Goal: Task Accomplishment & Management: Use online tool/utility

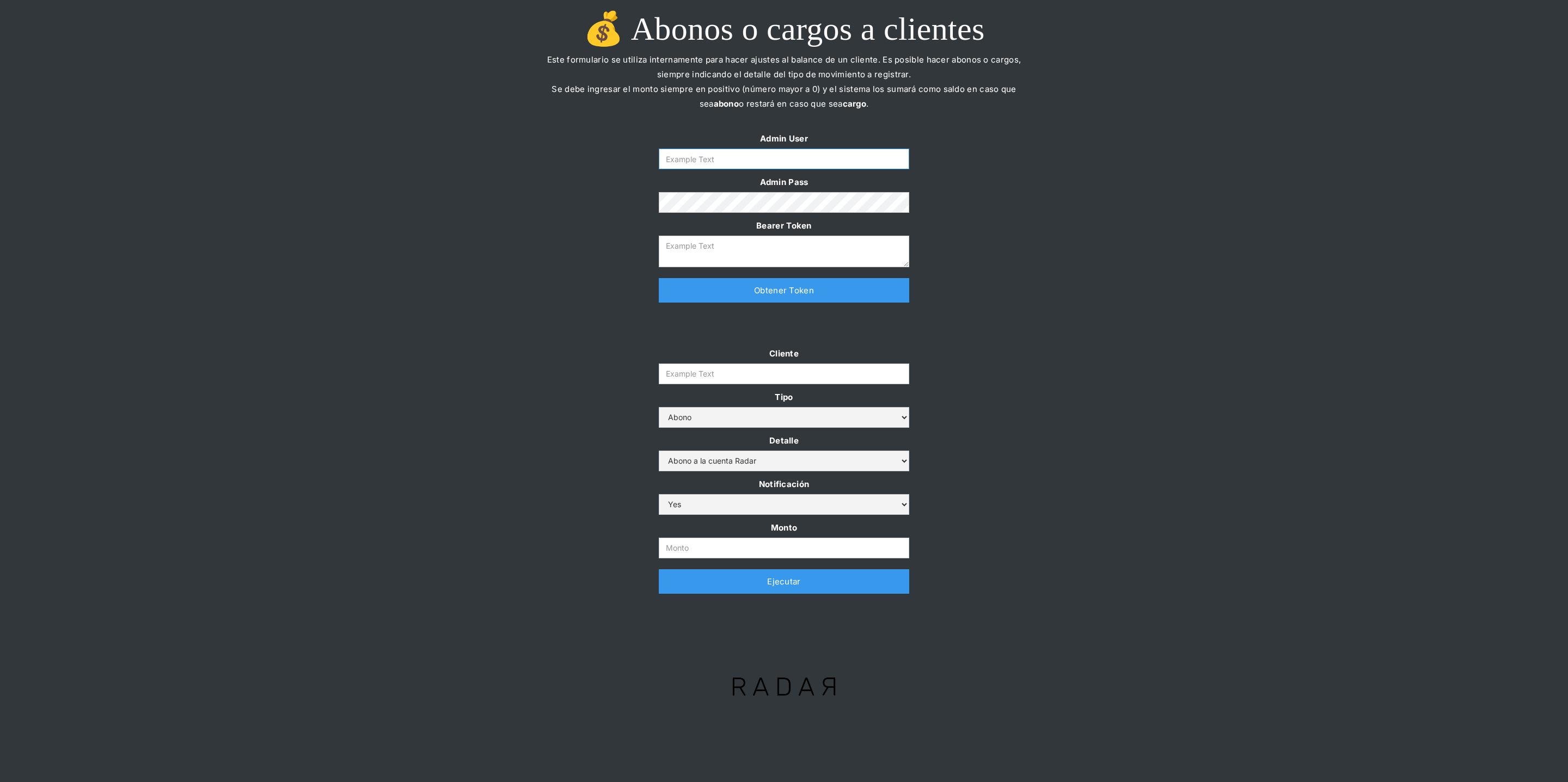
click at [790, 161] on input "Form" at bounding box center [784, 159] width 251 height 21
type input "[PERSON_NAME][EMAIL_ADDRESS][DOMAIN_NAME]"
click at [742, 281] on link "Obtener Token" at bounding box center [784, 289] width 251 height 24
type textarea "eyJhbGciOiJSUzI1NiIsInR5cCI6IkpXVCJ9.eyJkYXRhIjp7ImlkIjoiZGFuaWVsYUBzb21vc3JhZG…"
click at [703, 375] on input "Cliente" at bounding box center [784, 374] width 251 height 21
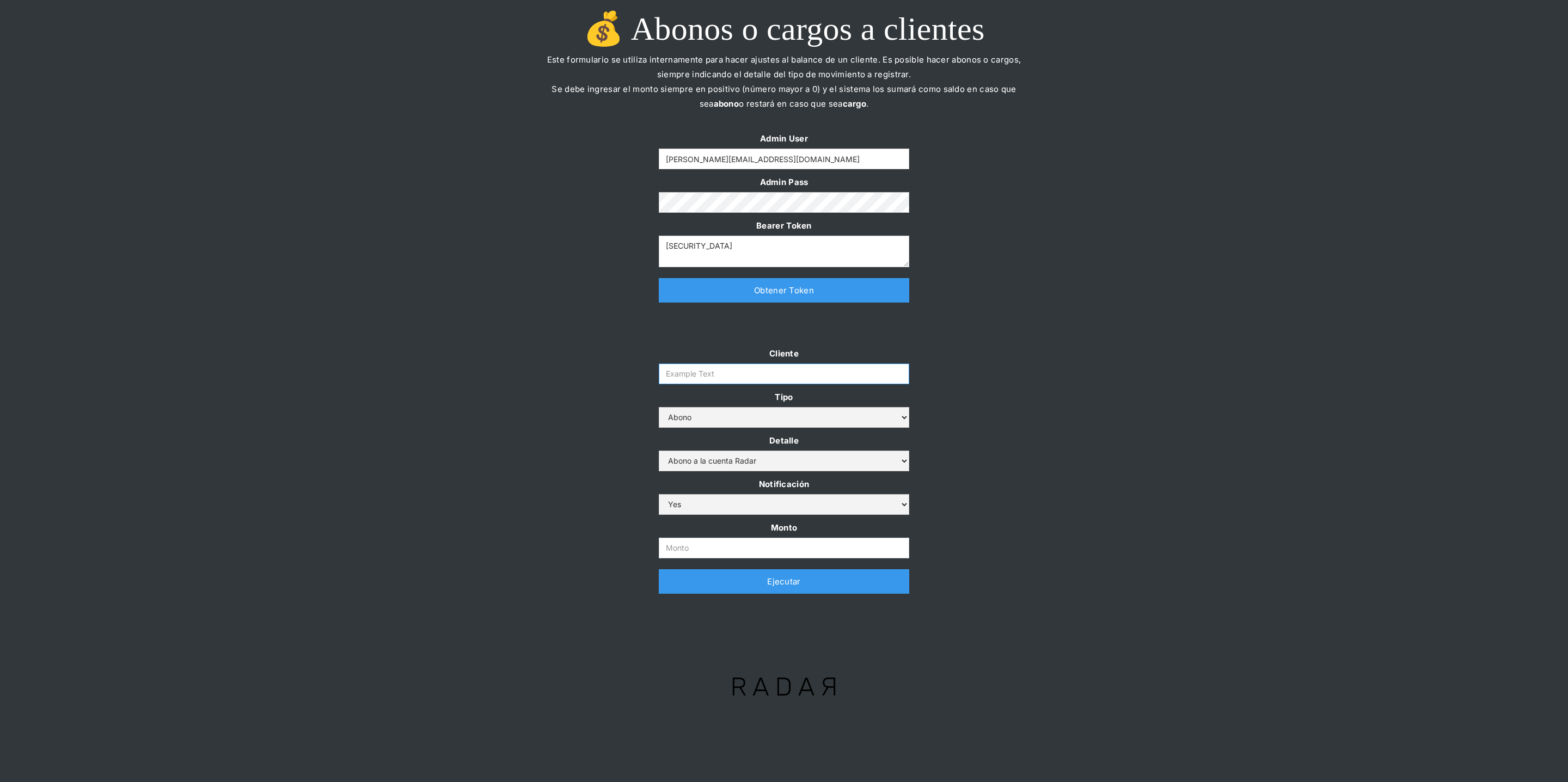
paste input "prontopaga"
type input "prontopaga"
click at [695, 538] on input "Monto" at bounding box center [784, 548] width 251 height 21
paste input "$1,500,000,000"
type input "1.500.000.000"
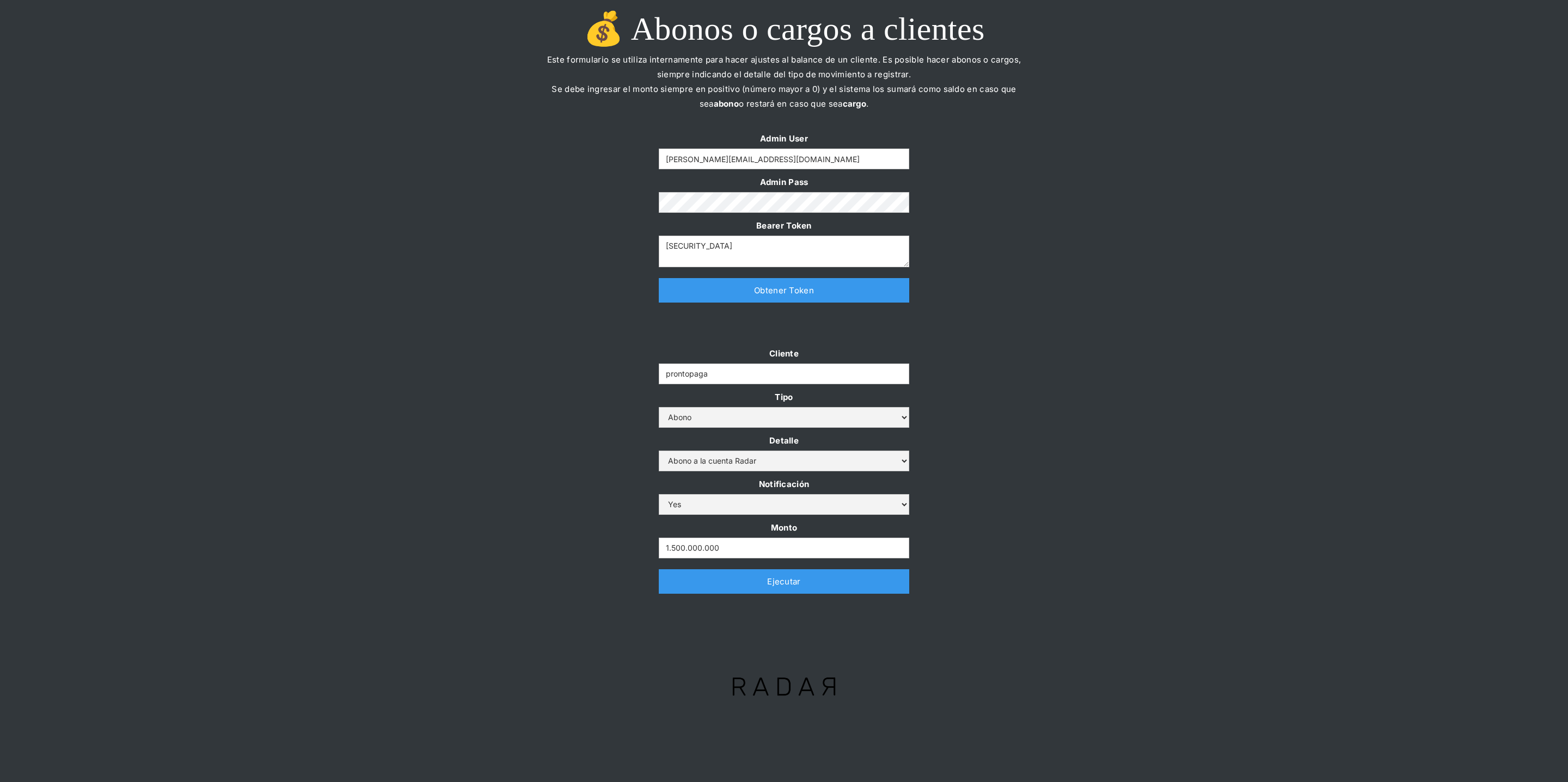
click at [559, 490] on div "Cliente prontopaga Tipo Abono Cargo Detalle Abono a la cuenta Radar Devolución …" at bounding box center [784, 475] width 1568 height 259
click at [684, 584] on link "Ejecutar" at bounding box center [784, 581] width 251 height 24
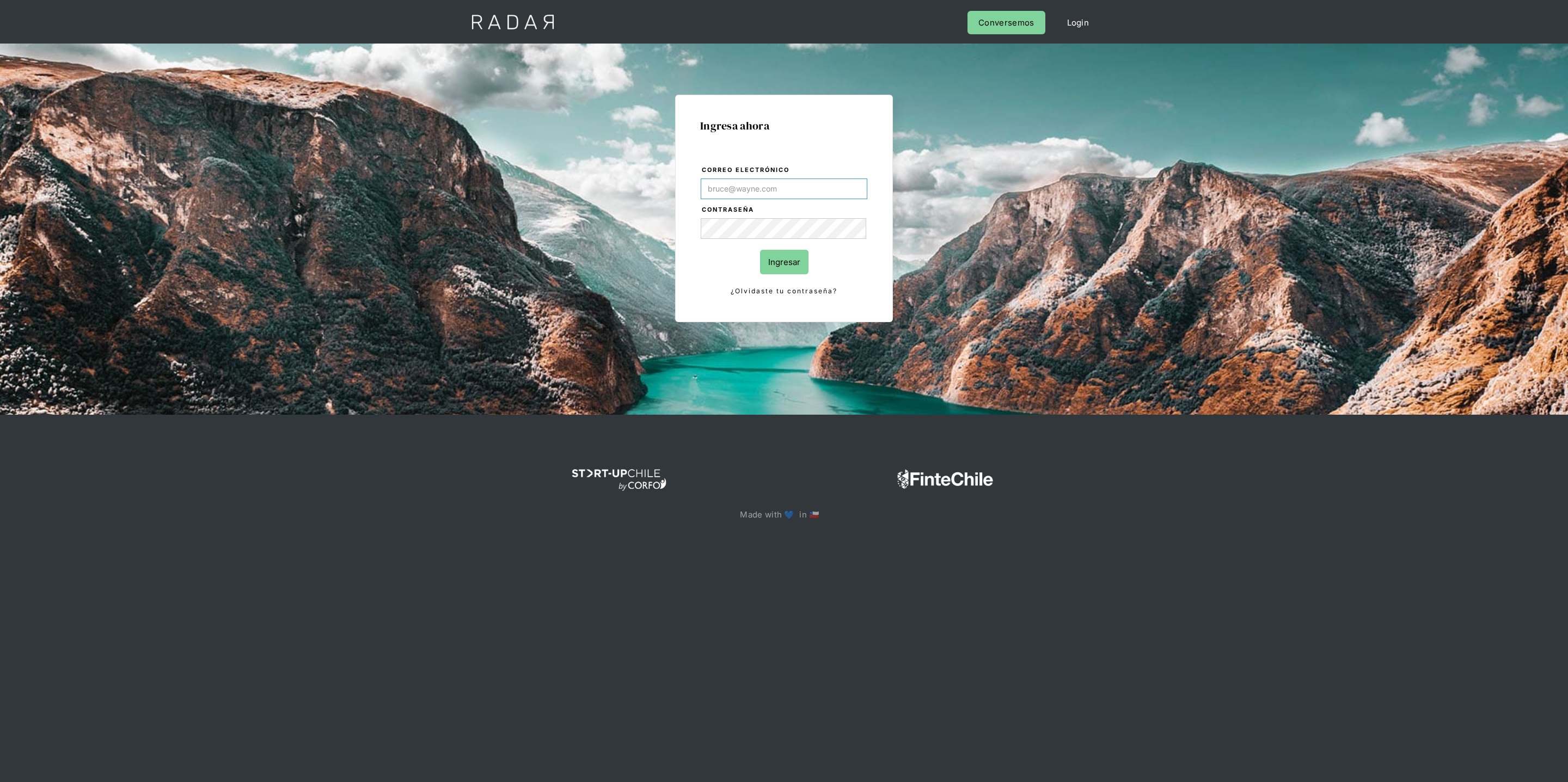
type input "[PERSON_NAME][EMAIL_ADDRESS][DOMAIN_NAME]"
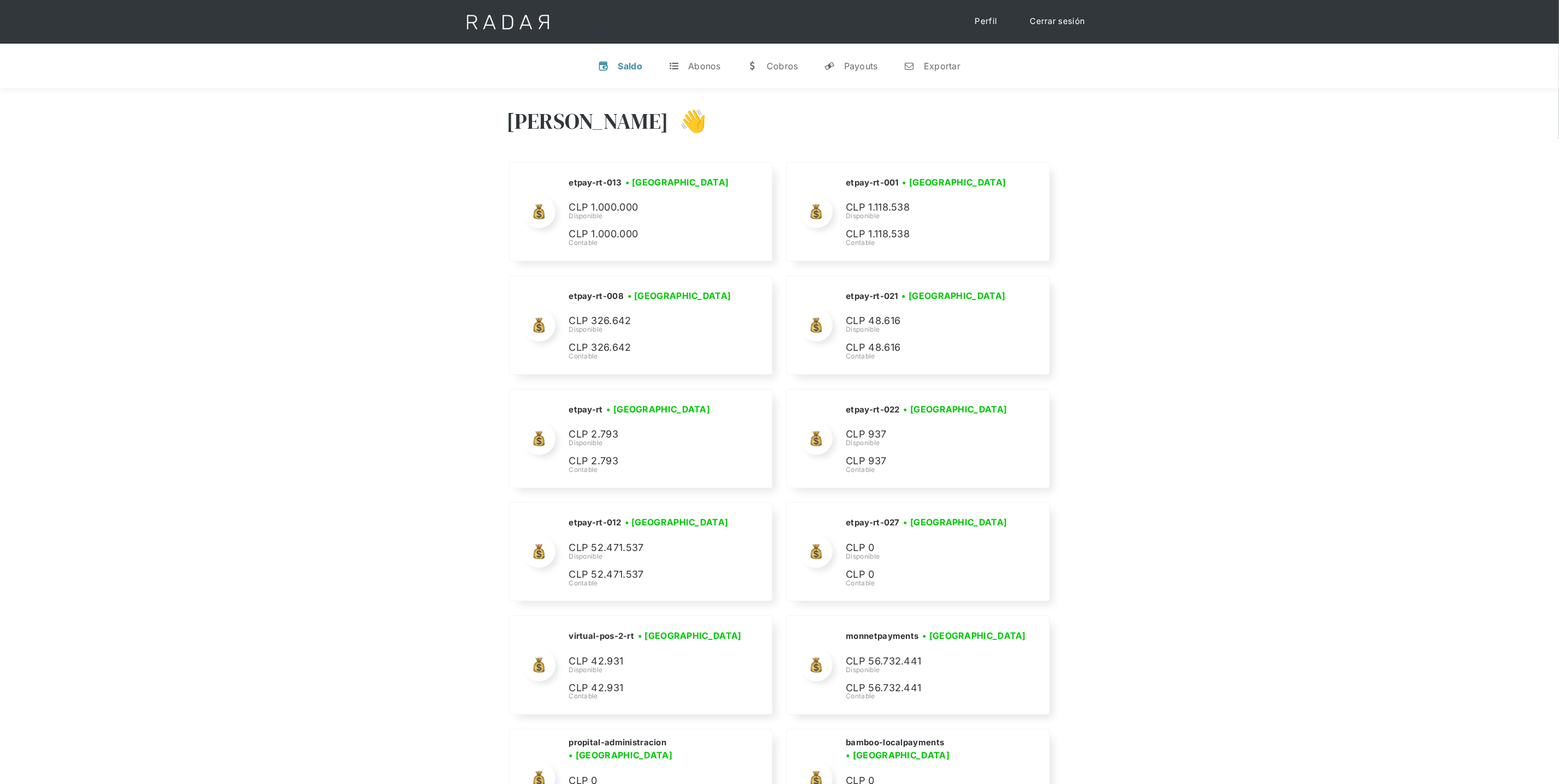
scroll to position [4916, 0]
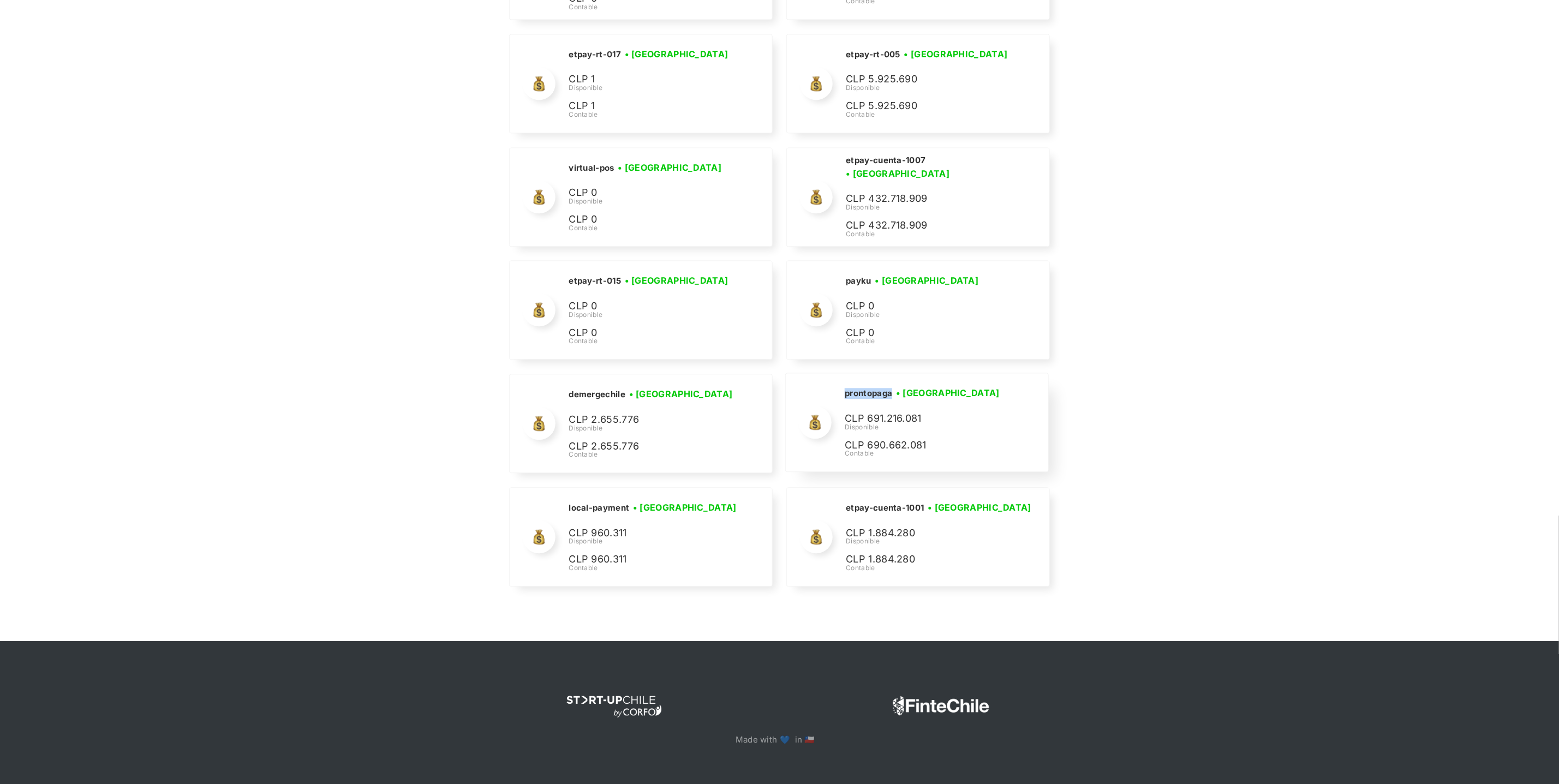
drag, startPoint x: 896, startPoint y: 392, endPoint x: 843, endPoint y: 389, distance: 53.1
click at [0, 0] on div "prontopaga • [GEOGRAPHIC_DATA] • Desconectada CLP 691.216.081 Disponible CLP 69…" at bounding box center [0, 0] width 0 height 0
copy h2 "prontopaga"
